Goal: Find specific page/section: Find specific page/section

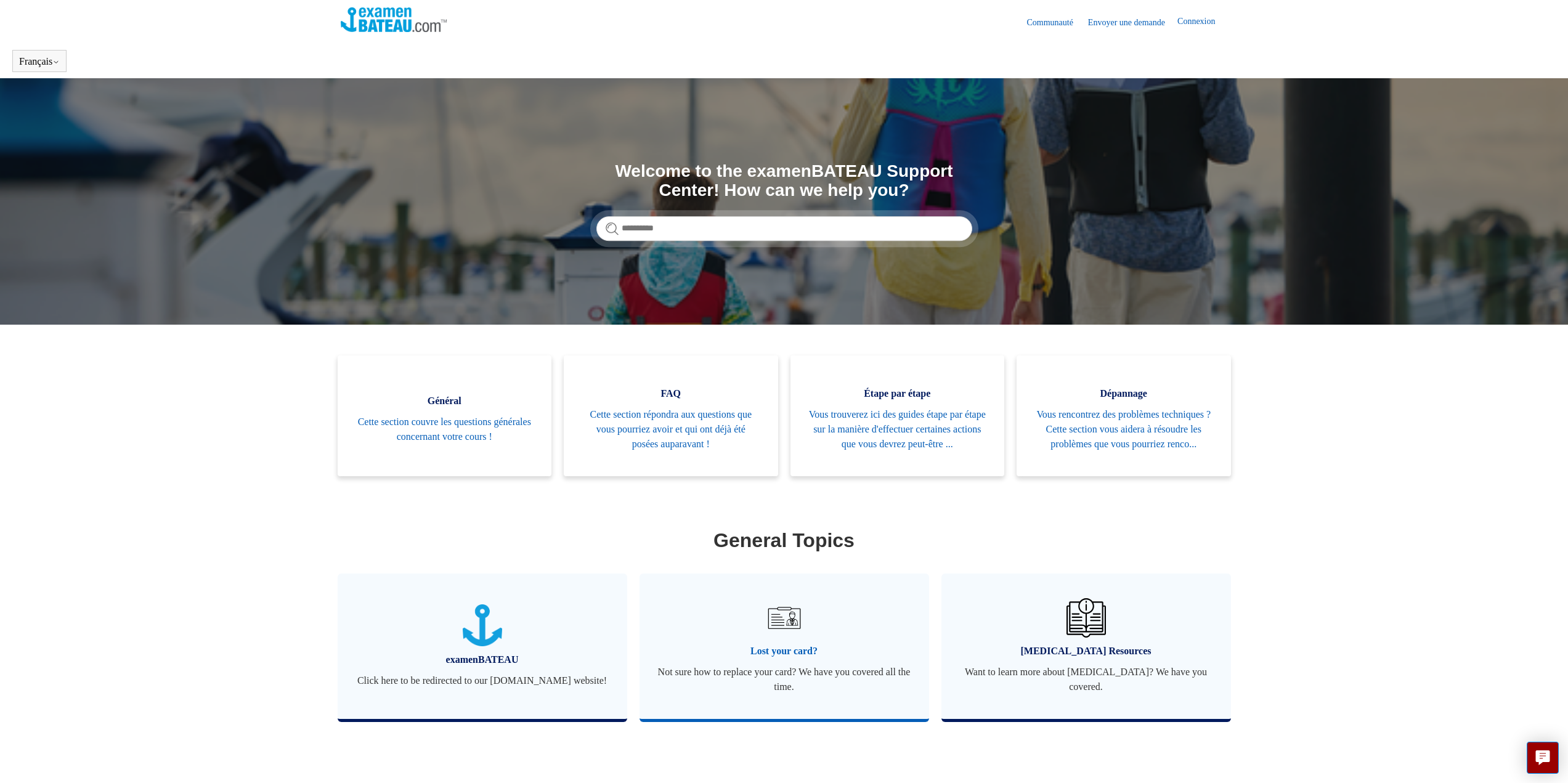
click at [786, 640] on img at bounding box center [784, 618] width 43 height 43
click at [778, 658] on span "Lost your card?" at bounding box center [784, 651] width 252 height 15
click at [1559, 764] on button "Live chat" at bounding box center [1543, 758] width 32 height 32
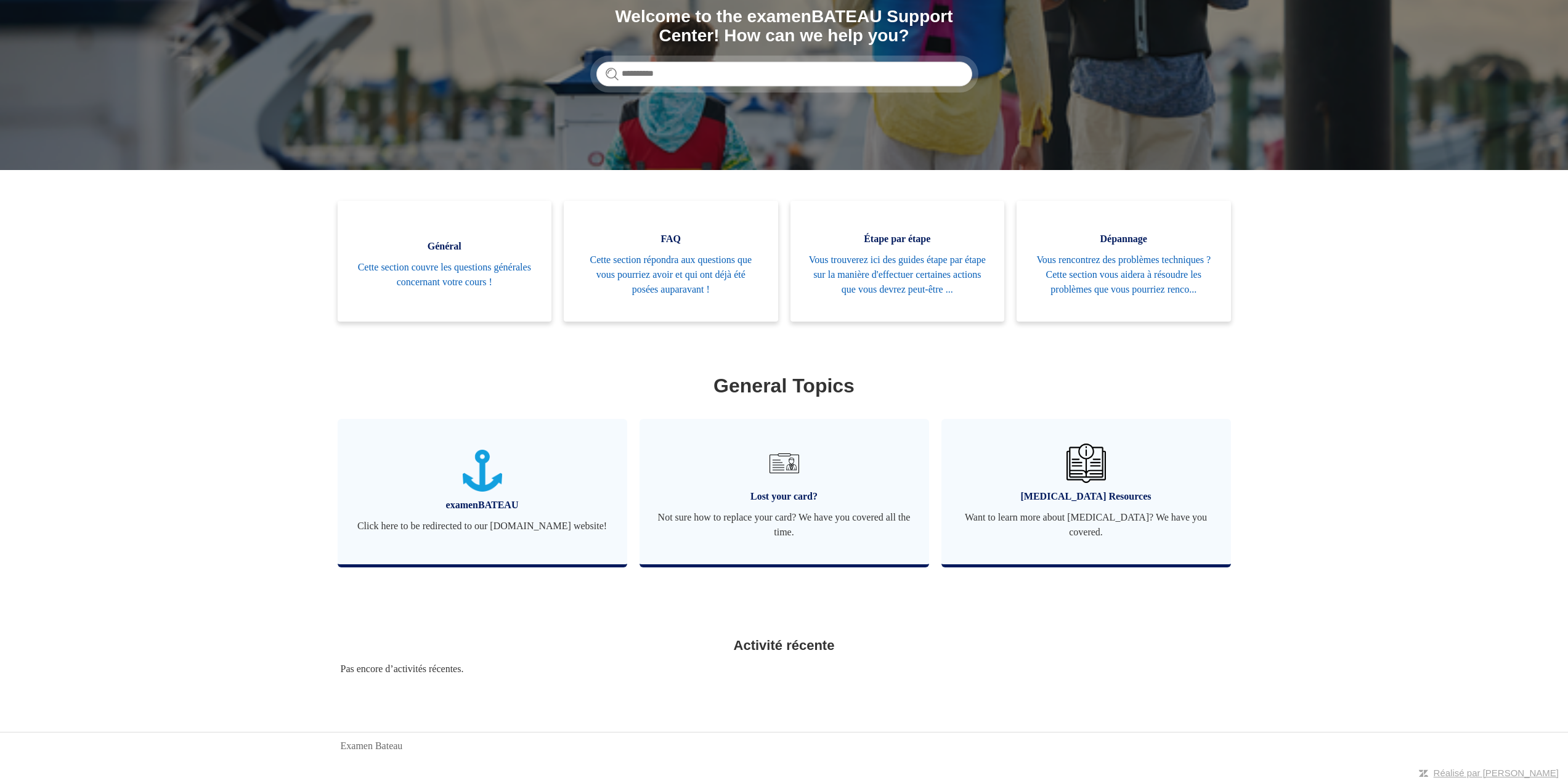
scroll to position [172, 0]
